Goal: Connect with others: Connect with others

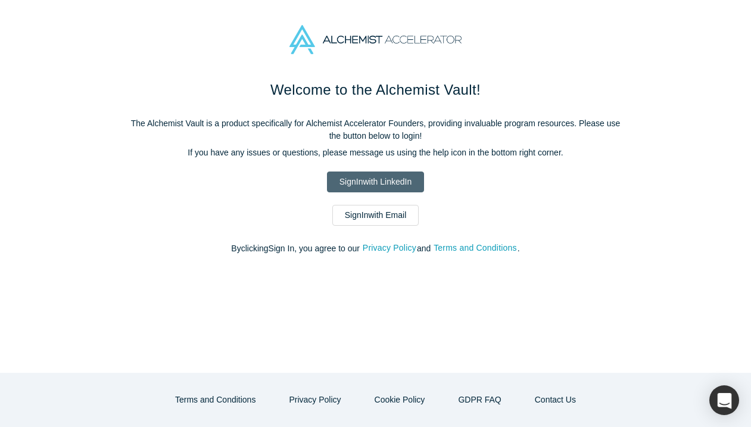
click at [361, 185] on link "Sign In with LinkedIn" at bounding box center [375, 182] width 97 height 21
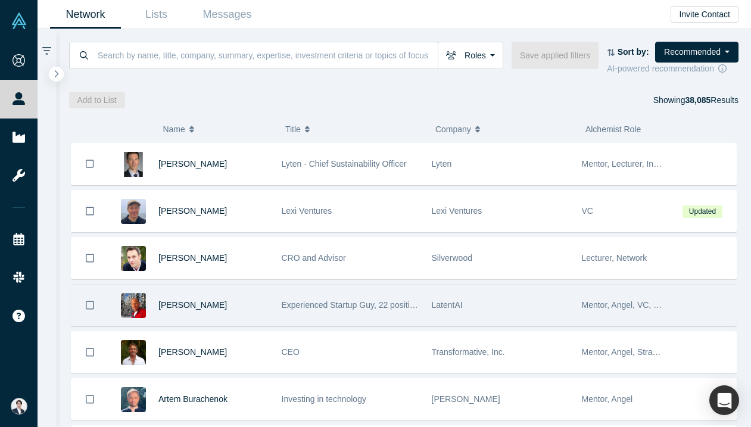
scroll to position [76, 0]
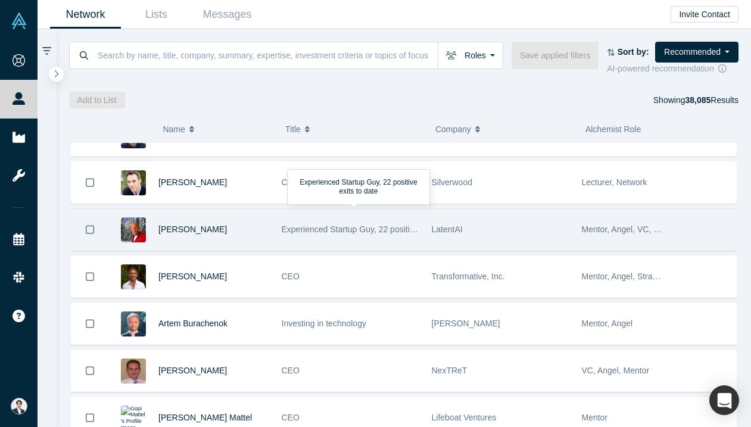
click at [384, 231] on span "Experienced Startup Guy, 22 positive exits to date" at bounding box center [374, 230] width 184 height 10
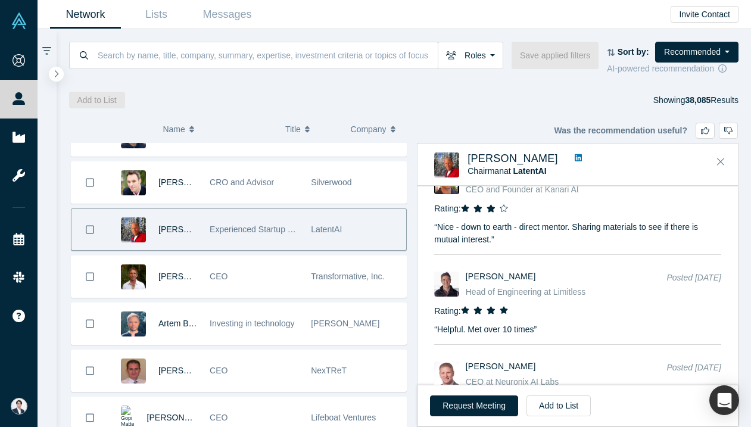
scroll to position [1947, 0]
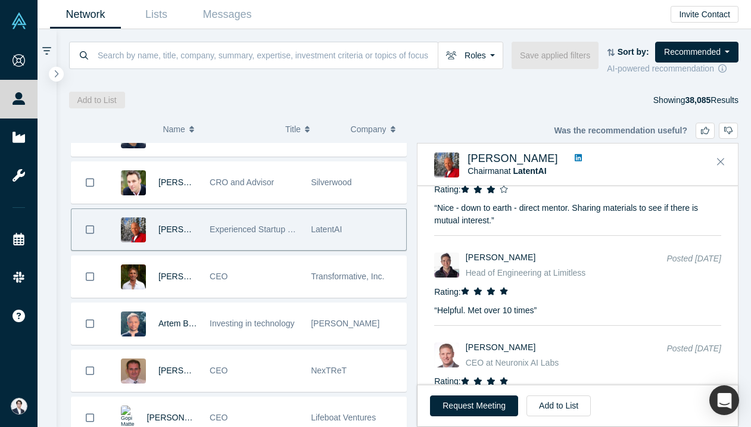
click at [575, 156] on icon at bounding box center [578, 157] width 7 height 7
